Goal: Task Accomplishment & Management: Manage account settings

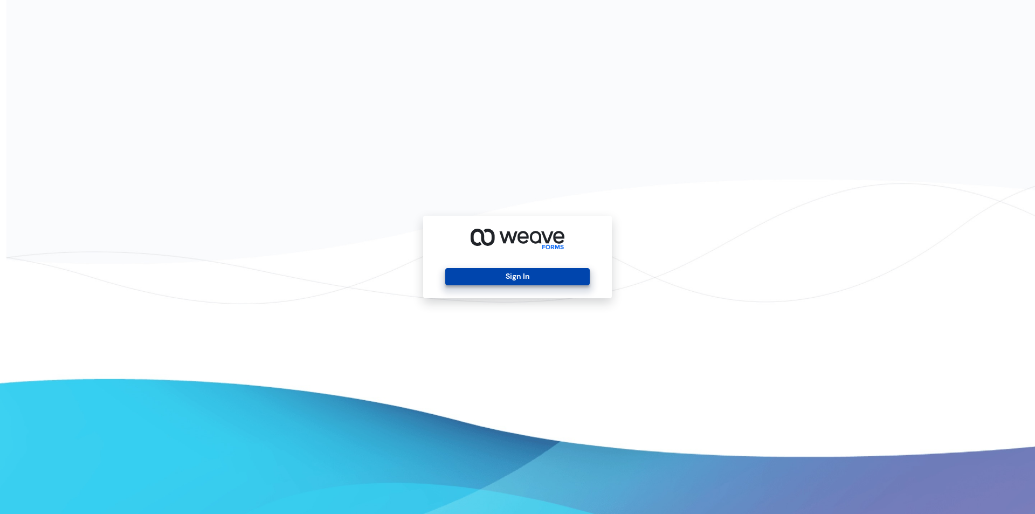
click at [546, 279] on button "Sign In" at bounding box center [517, 276] width 144 height 17
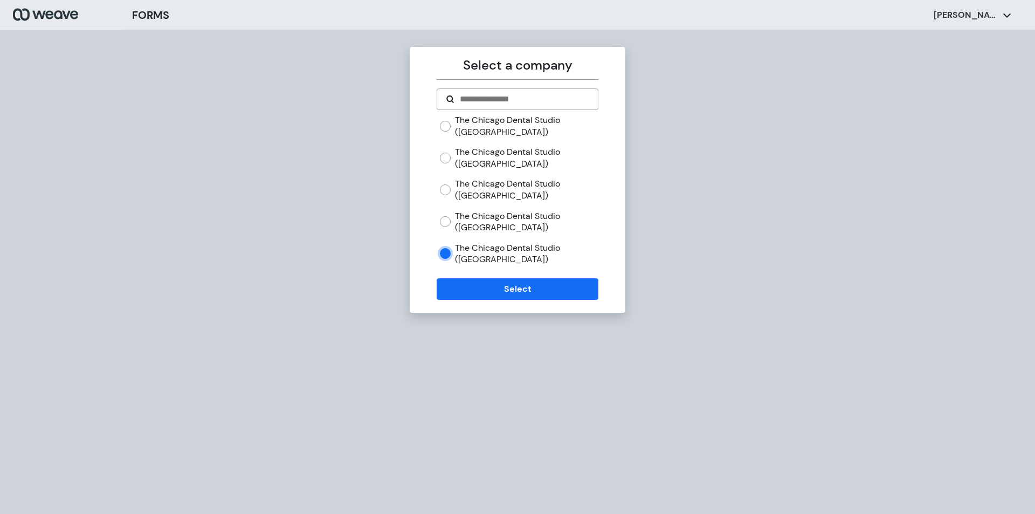
click at [491, 301] on div "Select a company The Chicago Dental Studio ([GEOGRAPHIC_DATA]) The Chicago Dent…" at bounding box center [518, 180] width 216 height 266
click at [491, 294] on button "Select" at bounding box center [517, 289] width 161 height 22
